Goal: Task Accomplishment & Management: Complete application form

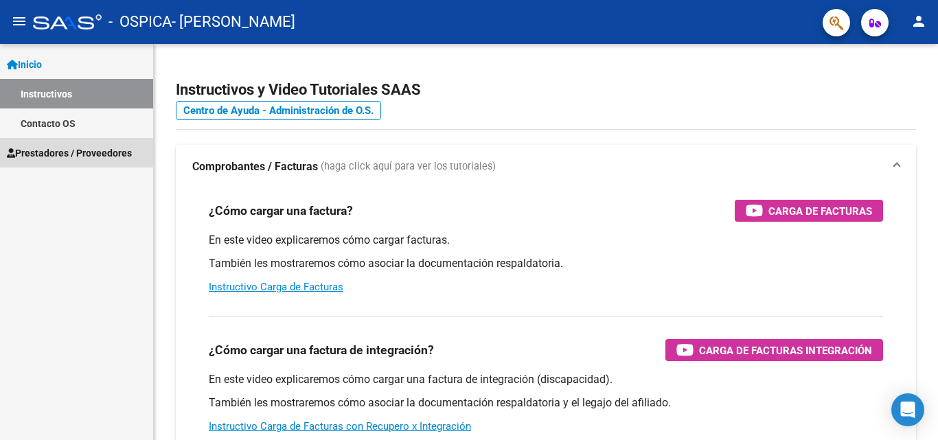
click at [74, 152] on span "Prestadores / Proveedores" at bounding box center [69, 153] width 125 height 15
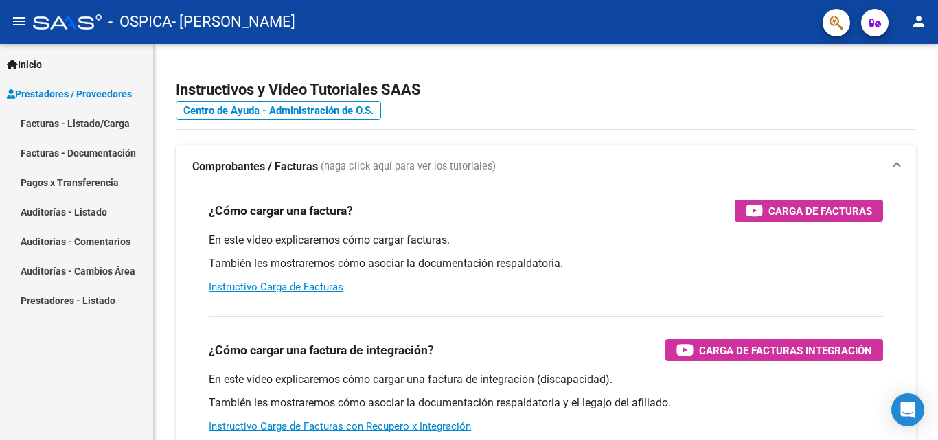
click at [54, 153] on link "Facturas - Documentación" at bounding box center [76, 153] width 153 height 30
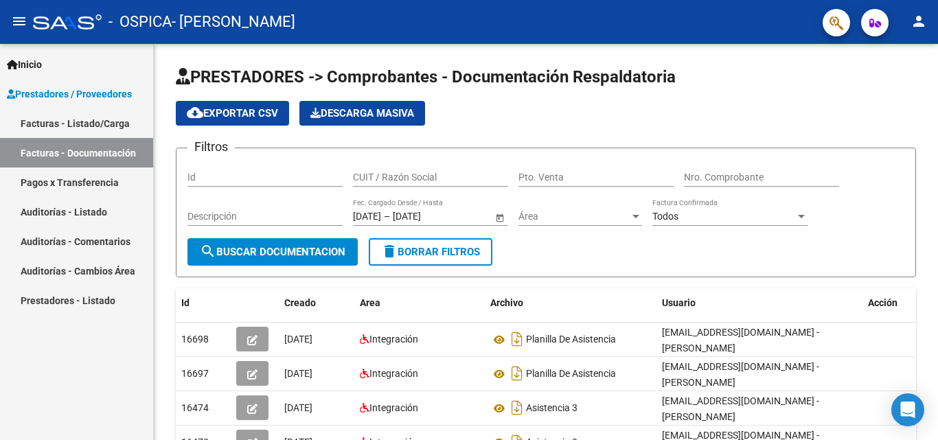
click at [56, 122] on link "Facturas - Listado/Carga" at bounding box center [76, 123] width 153 height 30
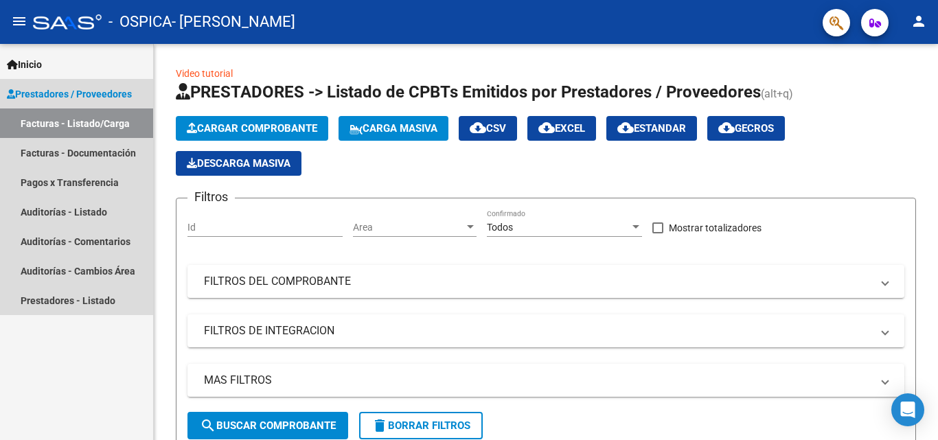
click at [80, 95] on span "Prestadores / Proveedores" at bounding box center [69, 94] width 125 height 15
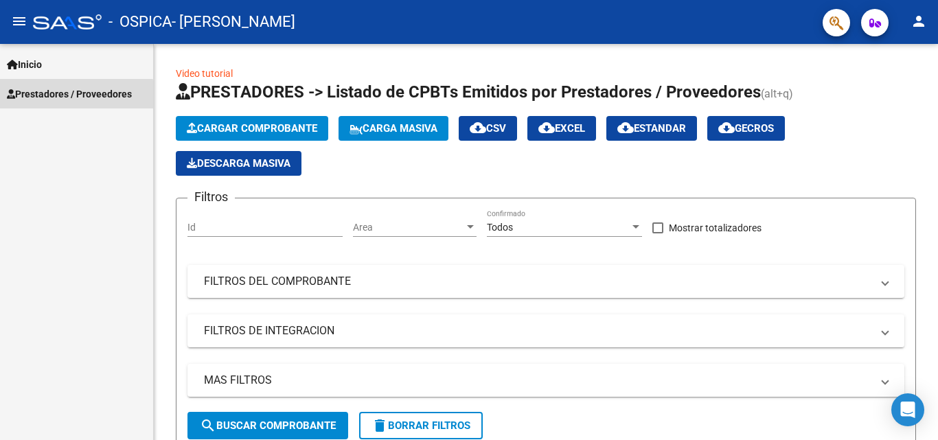
click at [73, 95] on span "Prestadores / Proveedores" at bounding box center [69, 94] width 125 height 15
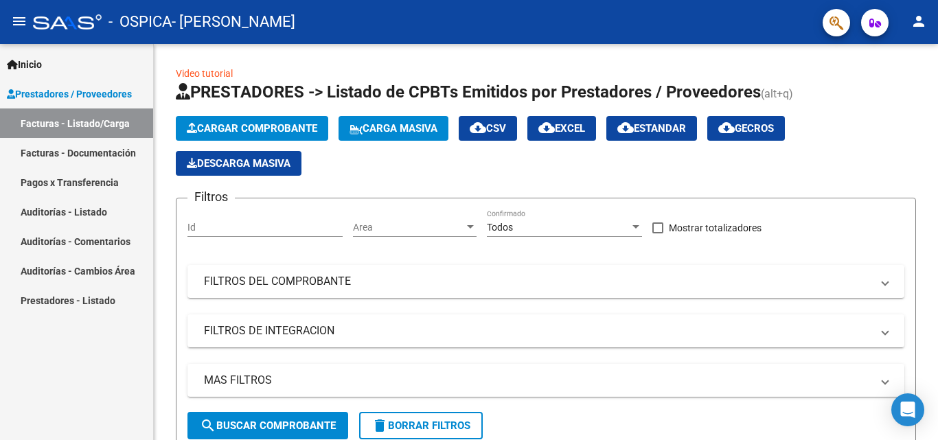
click at [103, 150] on link "Facturas - Documentación" at bounding box center [76, 153] width 153 height 30
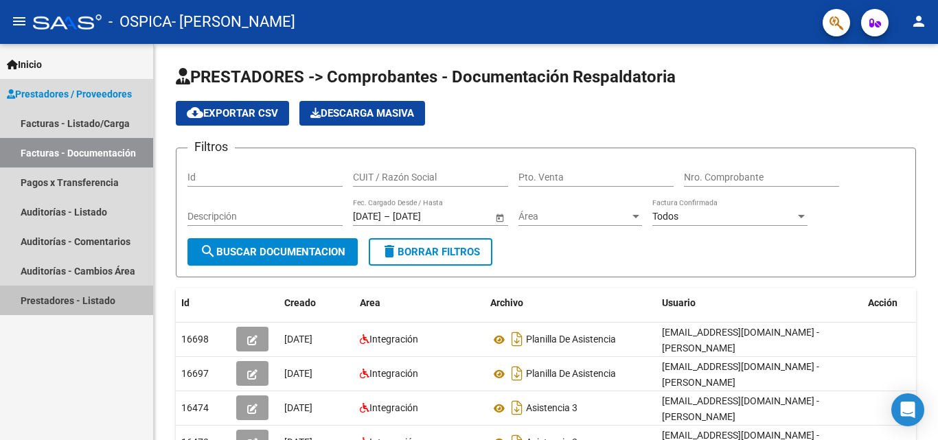
click at [54, 299] on link "Prestadores - Listado" at bounding box center [76, 301] width 153 height 30
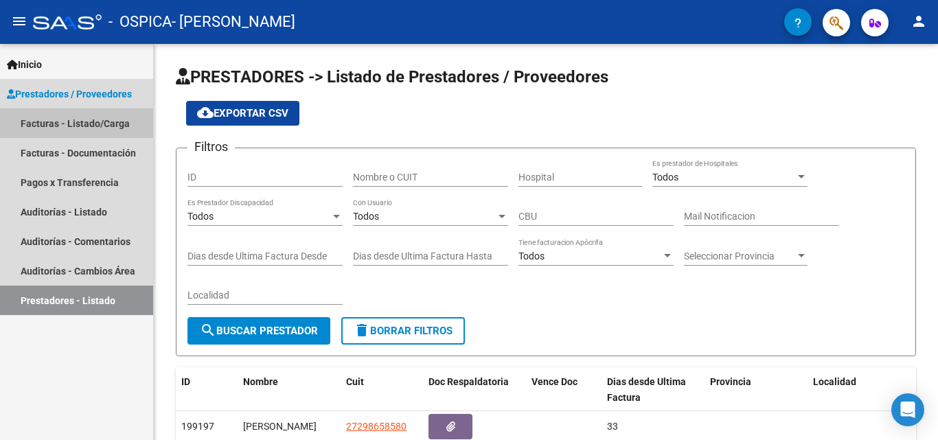
click at [56, 124] on link "Facturas - Listado/Carga" at bounding box center [76, 123] width 153 height 30
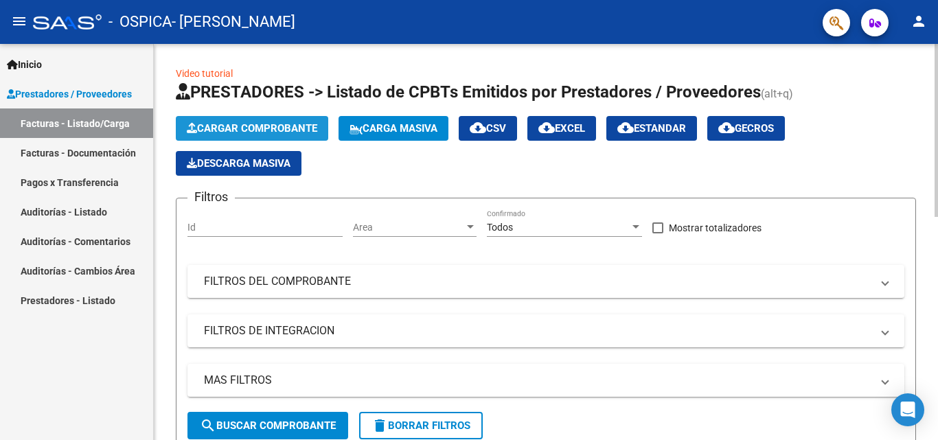
click at [236, 125] on span "Cargar Comprobante" at bounding box center [252, 128] width 130 height 12
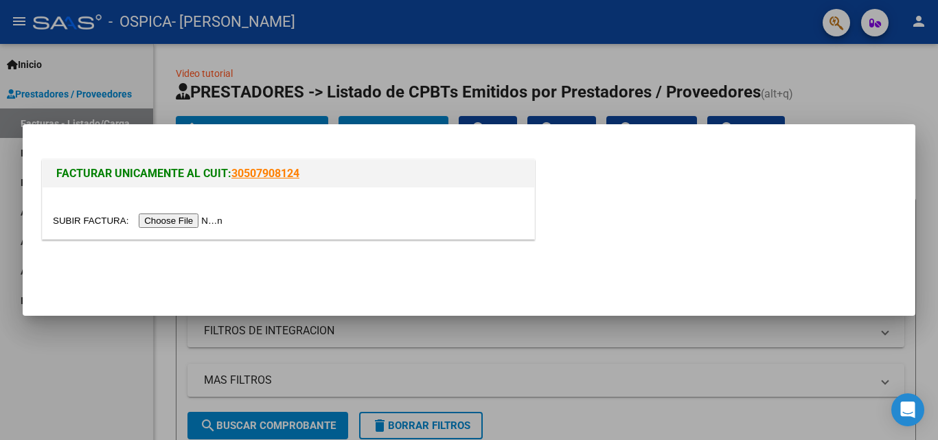
click at [195, 222] on input "file" at bounding box center [140, 221] width 174 height 14
click at [201, 220] on input "file" at bounding box center [140, 221] width 174 height 14
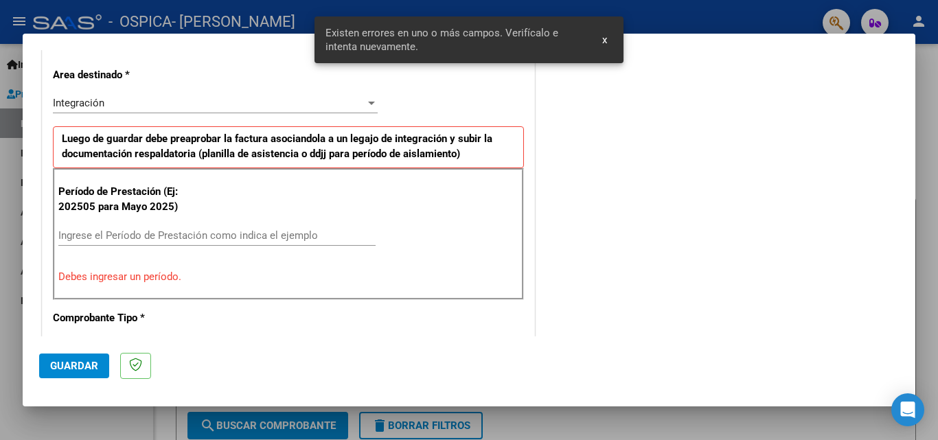
scroll to position [310, 0]
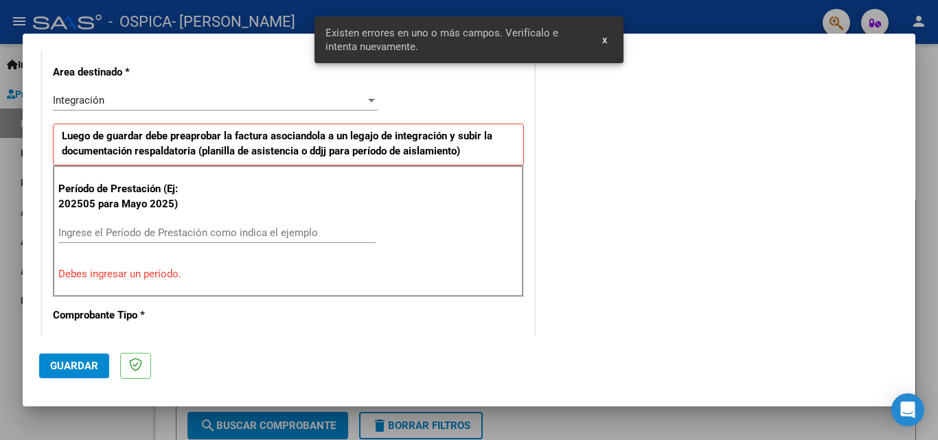
click at [111, 229] on input "Ingrese el Período de Prestación como indica el ejemplo" at bounding box center [216, 233] width 317 height 12
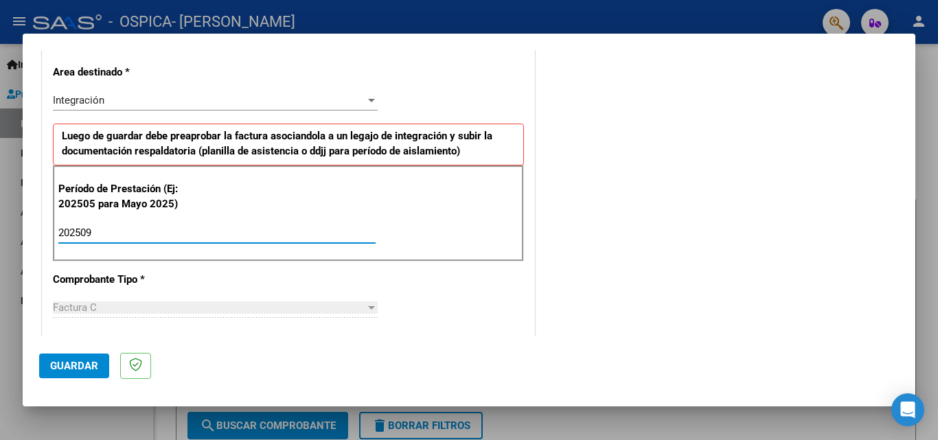
type input "202509"
click at [77, 365] on span "Guardar" at bounding box center [74, 366] width 48 height 12
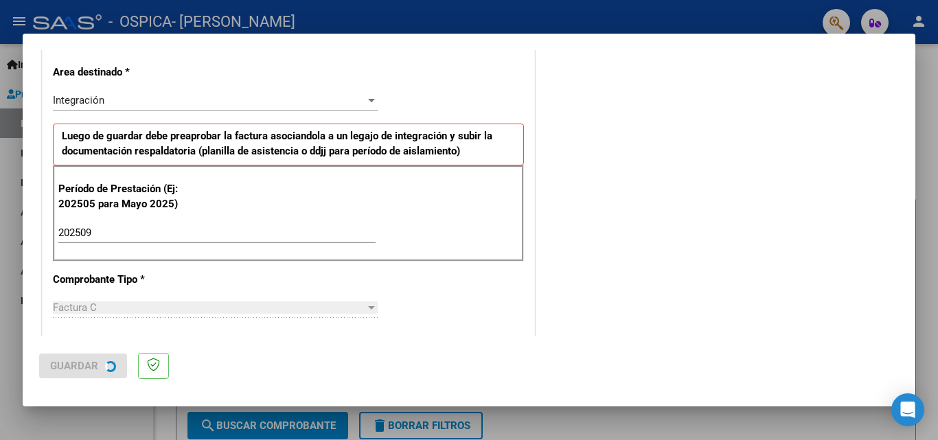
scroll to position [0, 0]
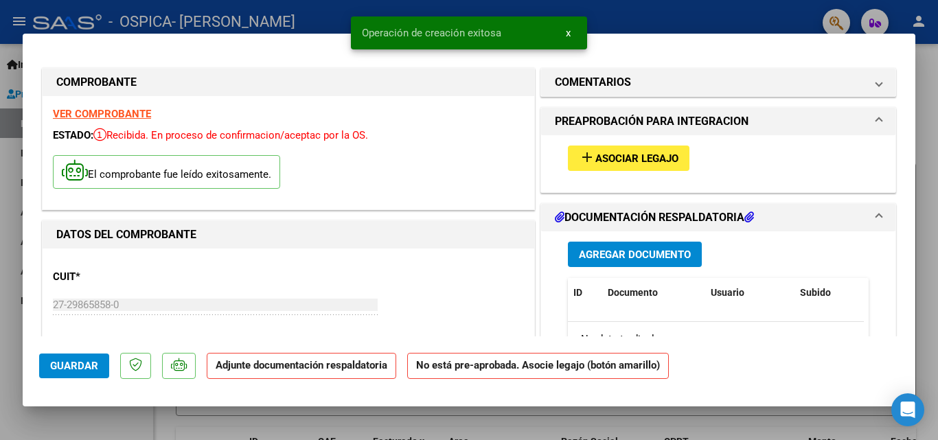
click at [606, 255] on span "Agregar Documento" at bounding box center [635, 255] width 112 height 12
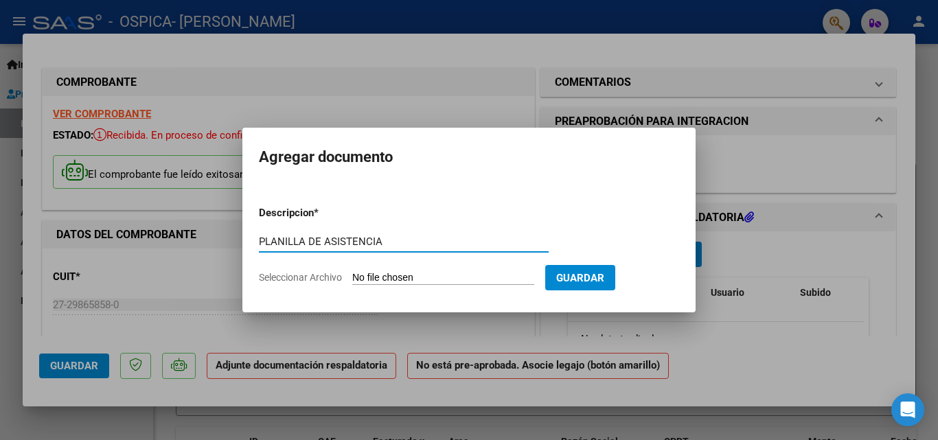
type input "PLANILLA DE ASISTENCIA"
click at [425, 277] on input "Seleccionar Archivo" at bounding box center [443, 278] width 182 height 13
type input "C:\fakepath\20250818_182658 (1).jpg"
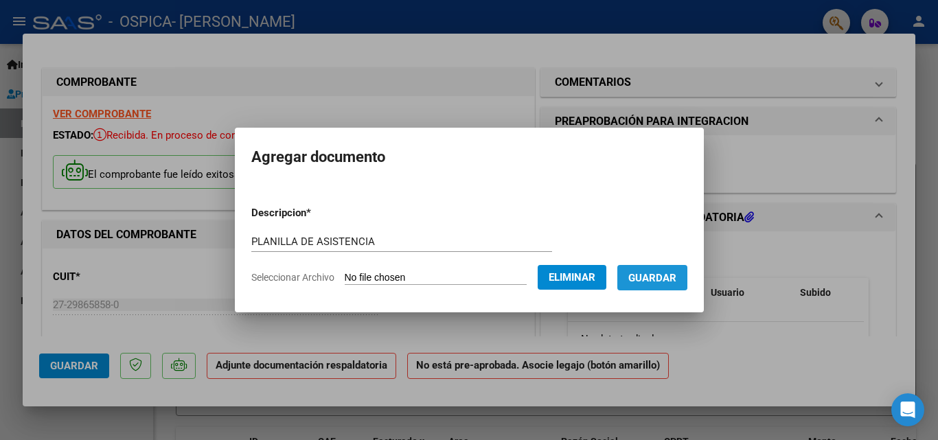
click at [654, 272] on span "Guardar" at bounding box center [652, 278] width 48 height 12
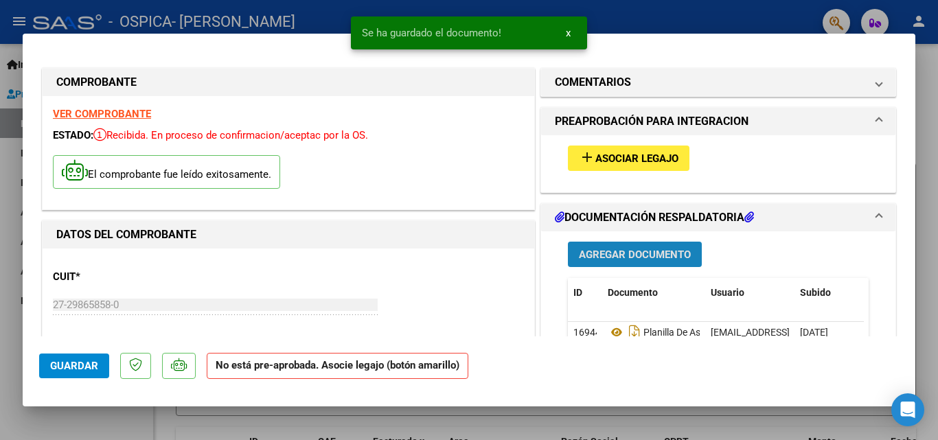
click at [610, 251] on span "Agregar Documento" at bounding box center [635, 255] width 112 height 12
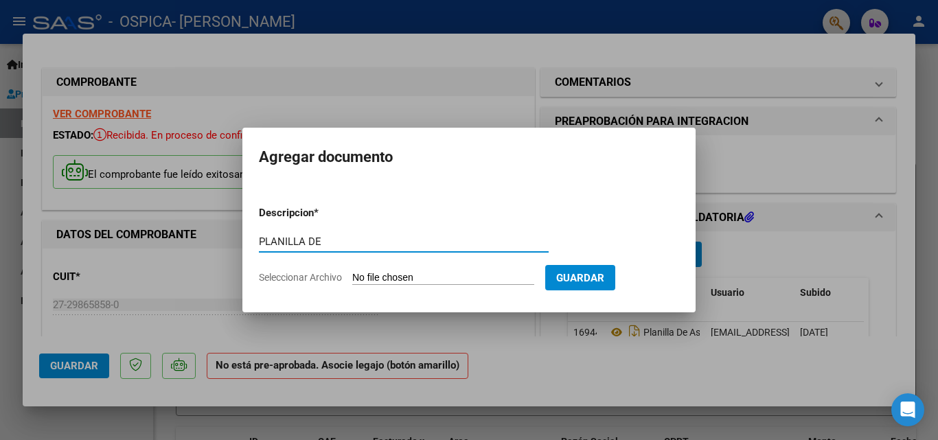
click at [435, 241] on input "PLANILLA DE" at bounding box center [404, 242] width 290 height 12
type input "PLANILLA DE ASISTENCIA 2"
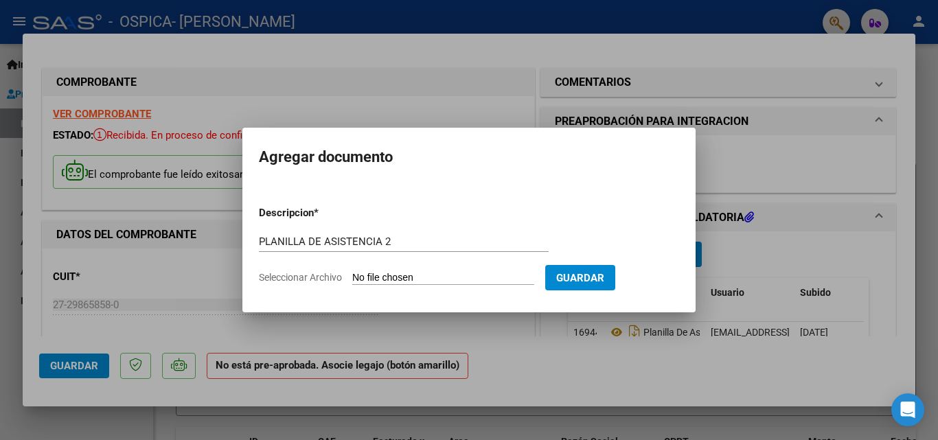
click at [465, 277] on input "Seleccionar Archivo" at bounding box center [443, 278] width 182 height 13
type input "C:\fakepath\20250818_182733 (1).jpg"
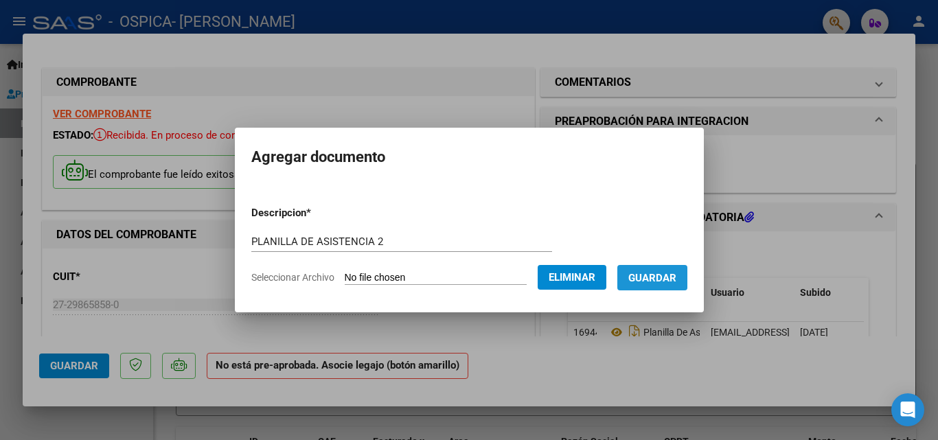
click at [676, 276] on span "Guardar" at bounding box center [652, 278] width 48 height 12
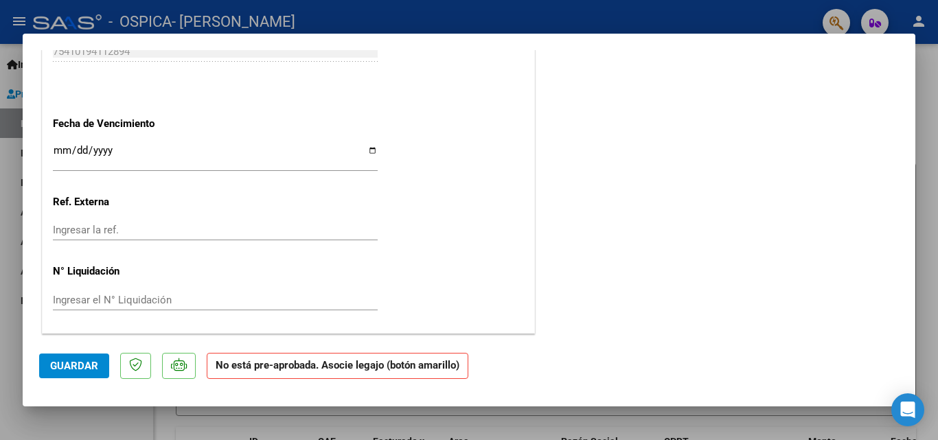
scroll to position [838, 0]
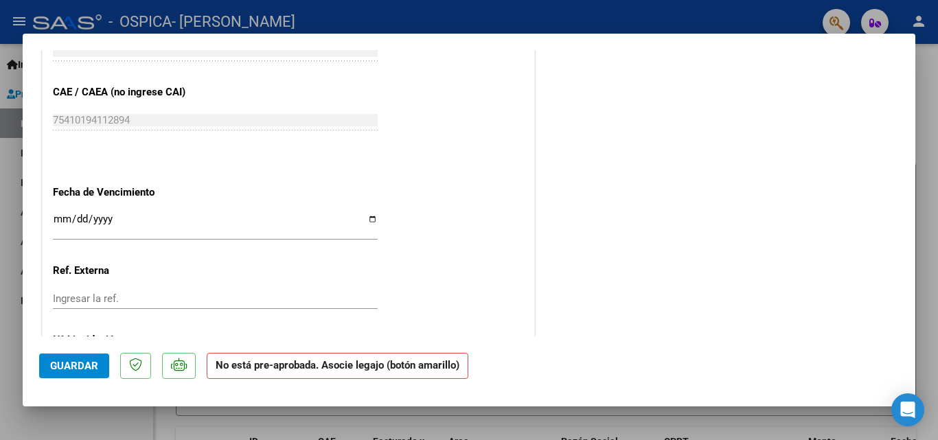
click at [98, 366] on button "Guardar" at bounding box center [74, 366] width 70 height 25
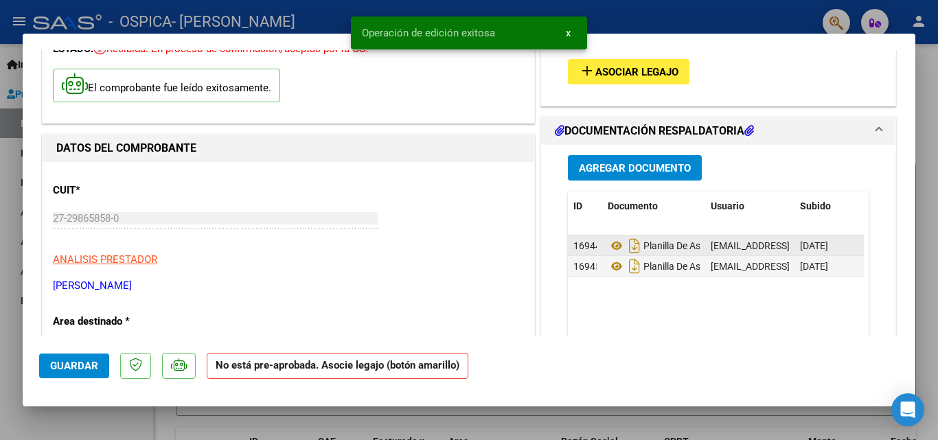
scroll to position [0, 0]
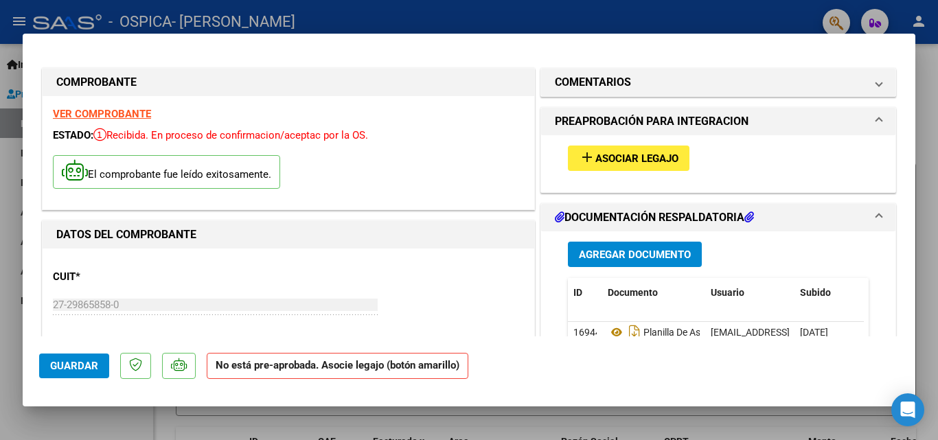
click at [32, 420] on div at bounding box center [469, 220] width 938 height 440
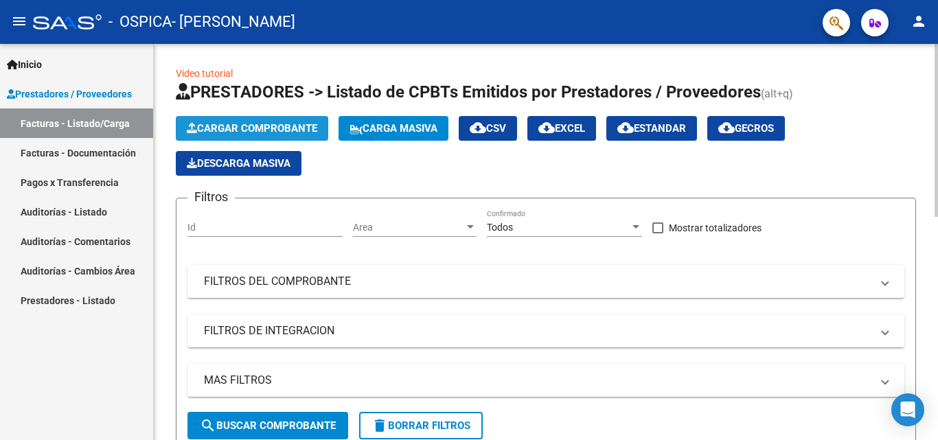
click at [241, 122] on span "Cargar Comprobante" at bounding box center [252, 128] width 130 height 12
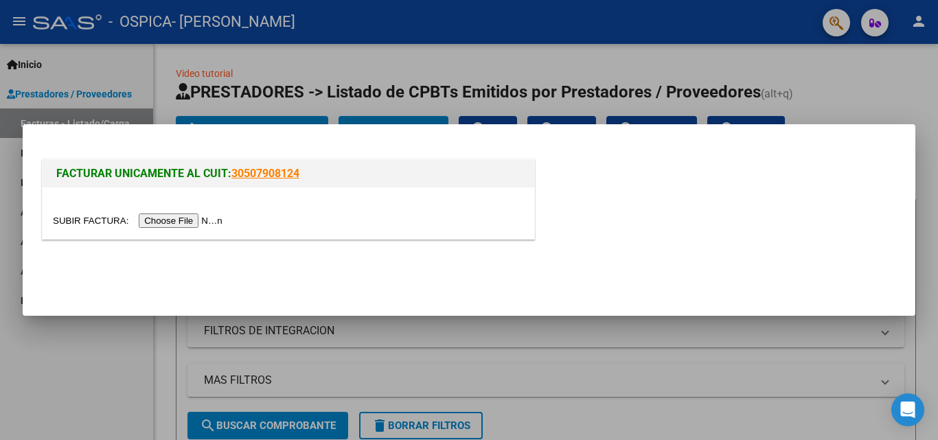
click at [180, 220] on input "file" at bounding box center [140, 221] width 174 height 14
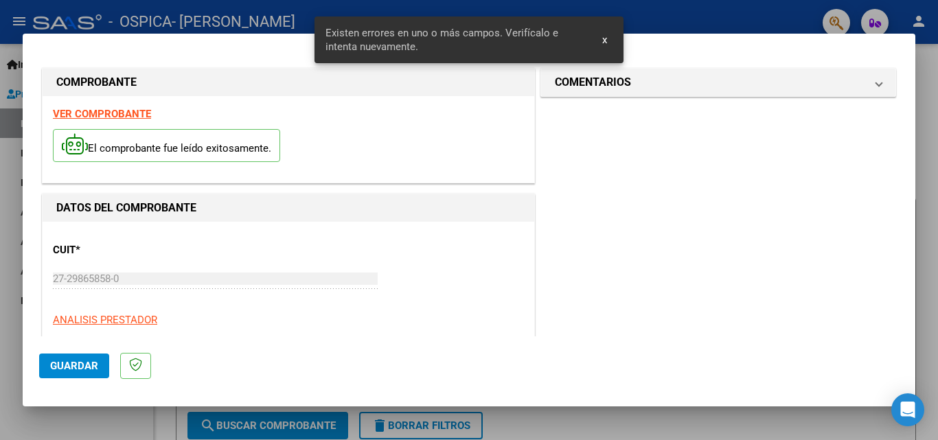
scroll to position [310, 0]
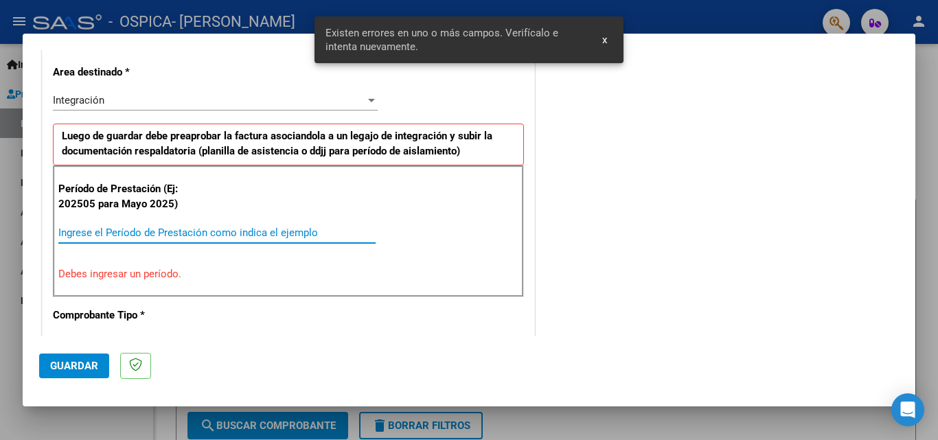
click at [160, 235] on input "Ingrese el Período de Prestación como indica el ejemplo" at bounding box center [216, 233] width 317 height 12
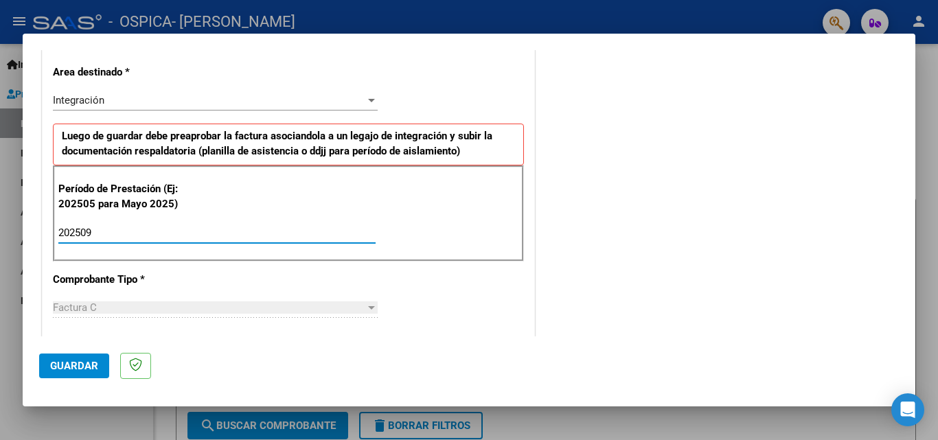
type input "202509"
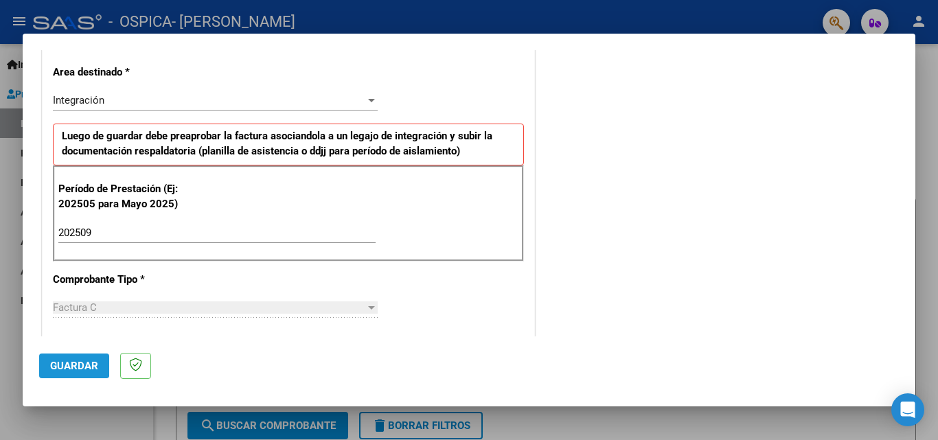
click at [62, 363] on span "Guardar" at bounding box center [74, 366] width 48 height 12
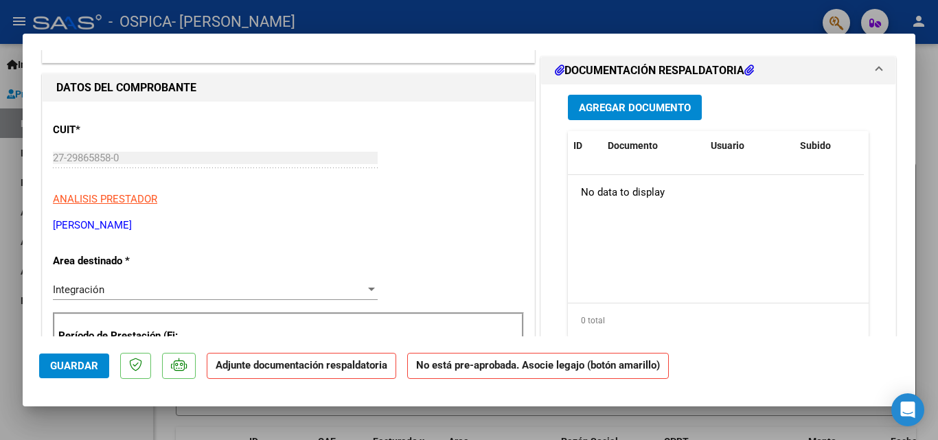
scroll to position [14, 0]
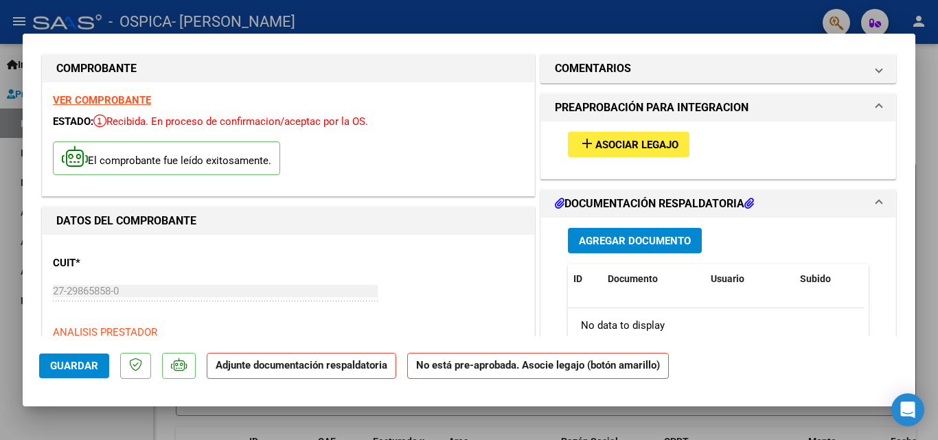
click at [616, 238] on span "Agregar Documento" at bounding box center [635, 241] width 112 height 12
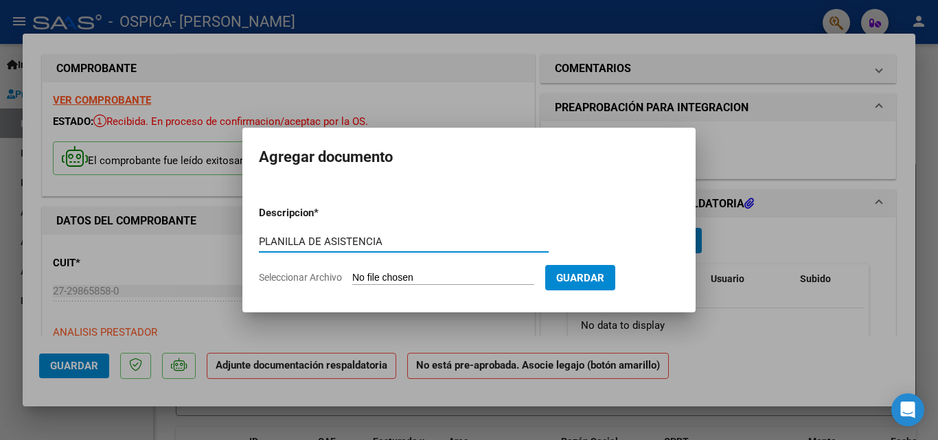
type input "PLANILLA DE ASISTENCIA"
click at [420, 275] on input "Seleccionar Archivo" at bounding box center [443, 278] width 182 height 13
type input "C:\fakepath\CamScanner [DATE] 08.54.jpg"
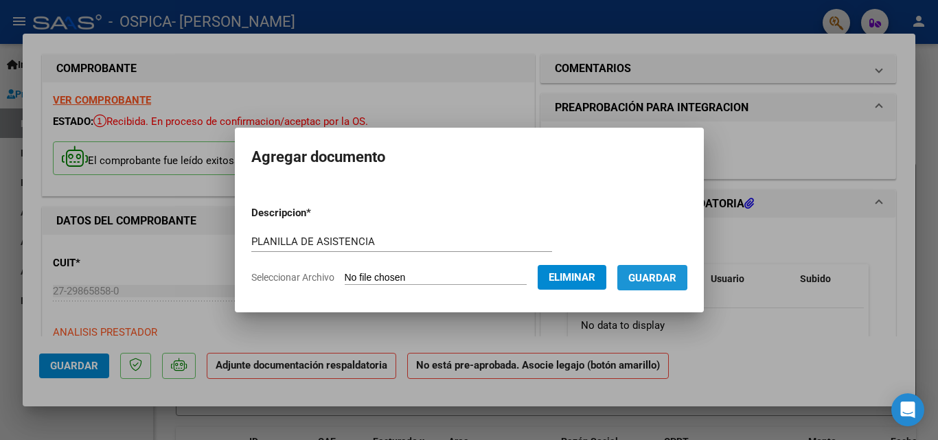
click at [661, 275] on span "Guardar" at bounding box center [652, 278] width 48 height 12
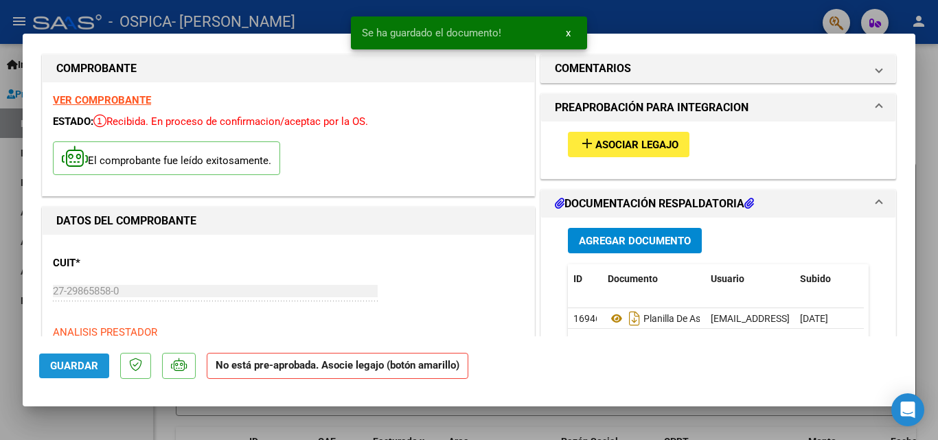
click at [61, 360] on span "Guardar" at bounding box center [74, 366] width 48 height 12
click at [926, 209] on div at bounding box center [469, 220] width 938 height 440
